Goal: Task Accomplishment & Management: Use online tool/utility

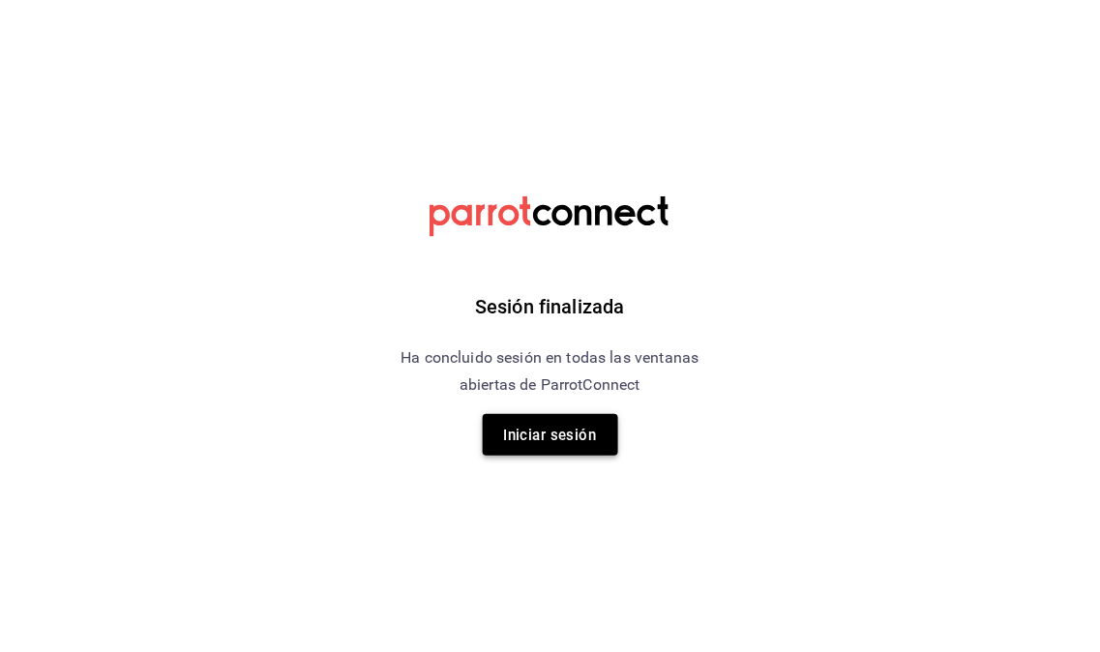
click at [583, 436] on font "Iniciar sesión" at bounding box center [550, 435] width 93 height 17
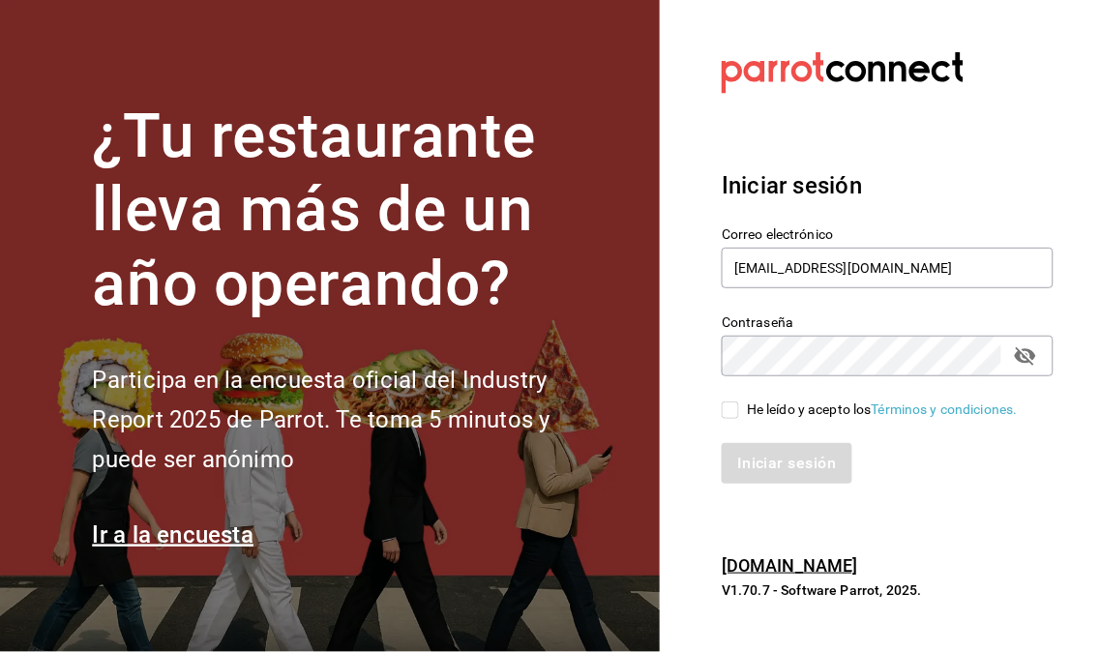
click at [729, 414] on input "He leído y acepto los Términos y condiciones." at bounding box center [730, 410] width 17 height 17
checkbox input "true"
click at [795, 472] on font "Iniciar sesión" at bounding box center [787, 464] width 99 height 18
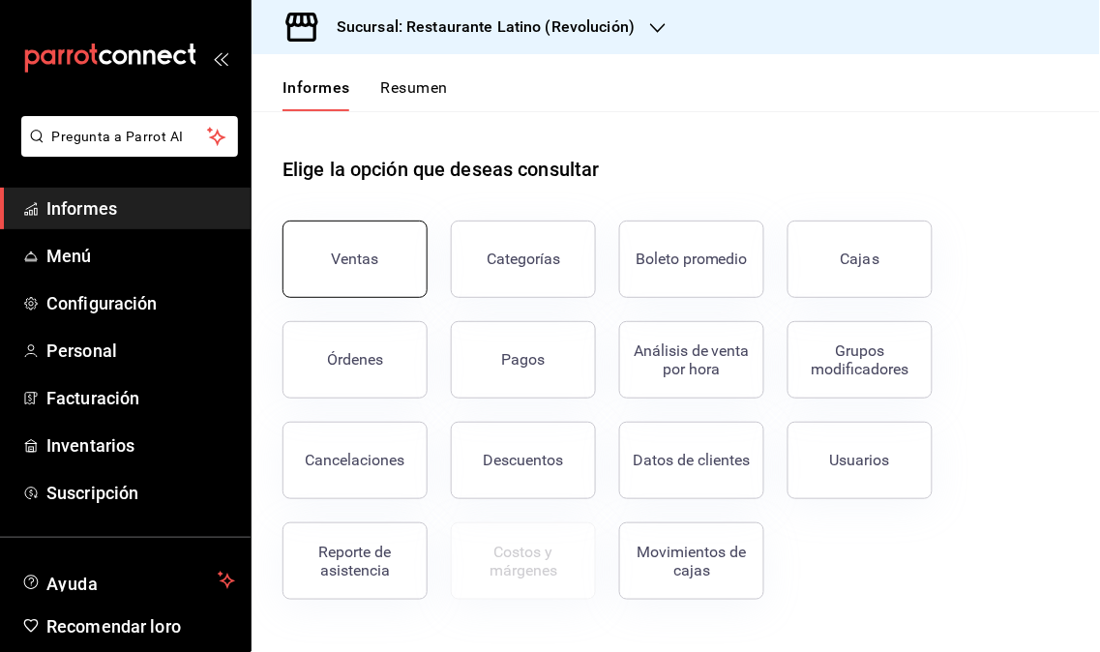
drag, startPoint x: 313, startPoint y: 209, endPoint x: 342, endPoint y: 228, distance: 34.9
click at [335, 225] on div "Ventas" at bounding box center [343, 247] width 168 height 101
click at [350, 243] on button "Ventas" at bounding box center [355, 259] width 145 height 77
